Goal: Information Seeking & Learning: Find specific fact

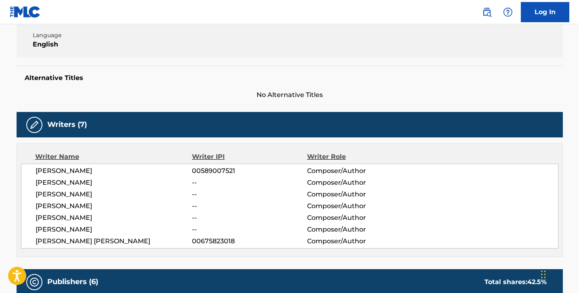
click at [387, 43] on div "Member Work Identifier -- MLC Song Code PE7E7H ISWC T3020369357 Duration 05:30 …" at bounding box center [290, 27] width 547 height 61
click at [277, 137] on div "Writers (7) Writer Name Writer IPI Writer Role [PERSON_NAME] 00589007521 Compos…" at bounding box center [290, 184] width 547 height 145
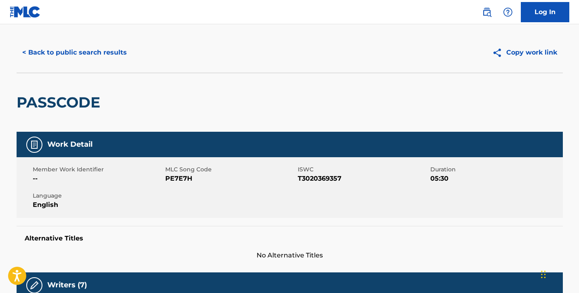
scroll to position [9, 0]
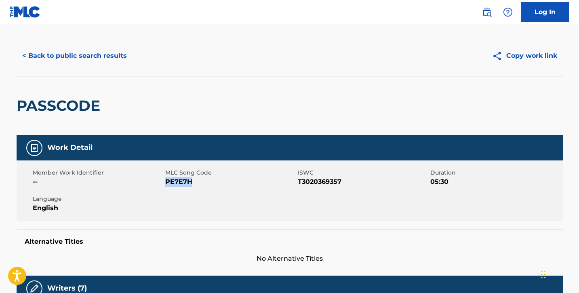
drag, startPoint x: 166, startPoint y: 183, endPoint x: 194, endPoint y: 182, distance: 27.9
click at [194, 182] on span "PE7E7H" at bounding box center [230, 182] width 131 height 10
copy span "PE7E7H"
click at [60, 55] on button "< Back to public search results" at bounding box center [75, 56] width 116 height 20
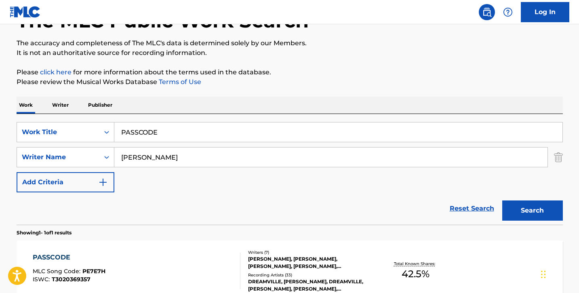
click at [163, 135] on input "PASSCODE" at bounding box center [338, 132] width 448 height 19
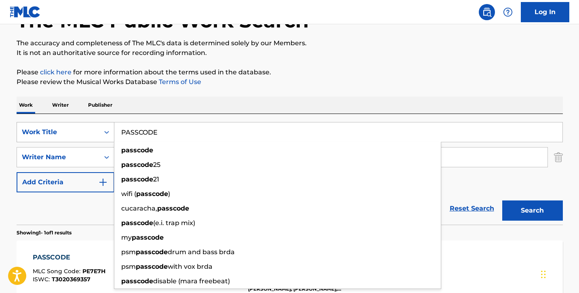
drag, startPoint x: 163, startPoint y: 135, endPoint x: 101, endPoint y: 129, distance: 62.5
click at [101, 129] on div "SearchWithCriteriaf502237e-941c-4f26-8f88-78276a4ea000 Work Title PASSCODE pass…" at bounding box center [290, 132] width 547 height 20
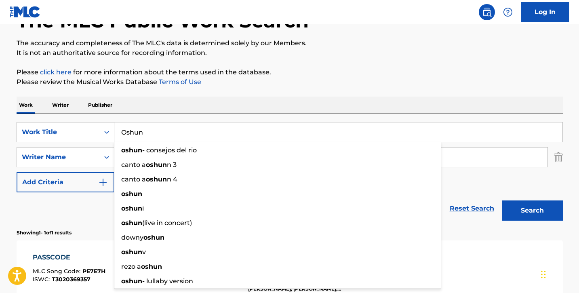
type input "Oshun"
click at [503, 201] on button "Search" at bounding box center [533, 211] width 61 height 20
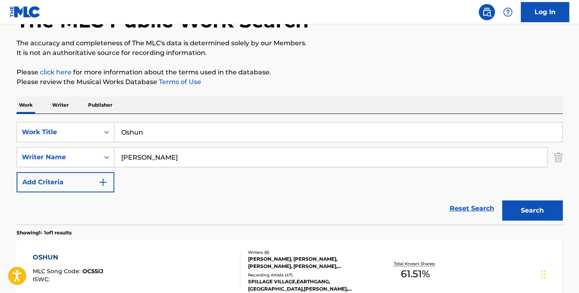
click at [121, 257] on div "OSHUN MLC Song Code : OC5SIJ ISWC :" at bounding box center [137, 271] width 208 height 36
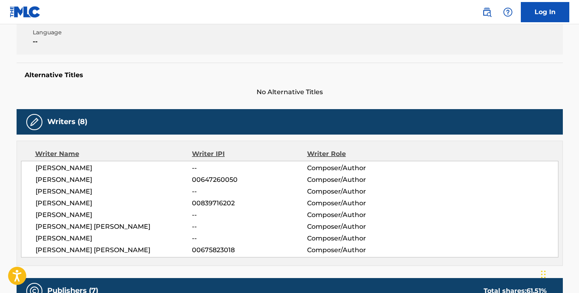
scroll to position [175, 0]
